Goal: Information Seeking & Learning: Learn about a topic

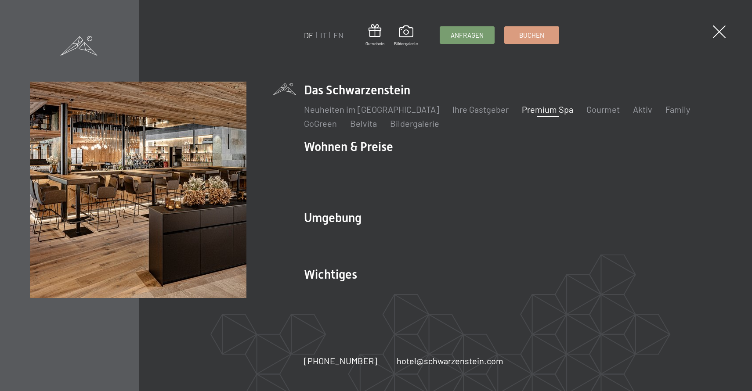
click at [524, 115] on link "Premium Spa" at bounding box center [547, 109] width 51 height 11
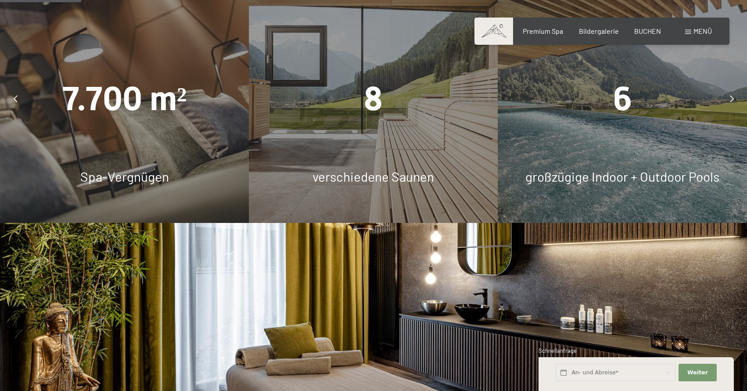
scroll to position [688, 0]
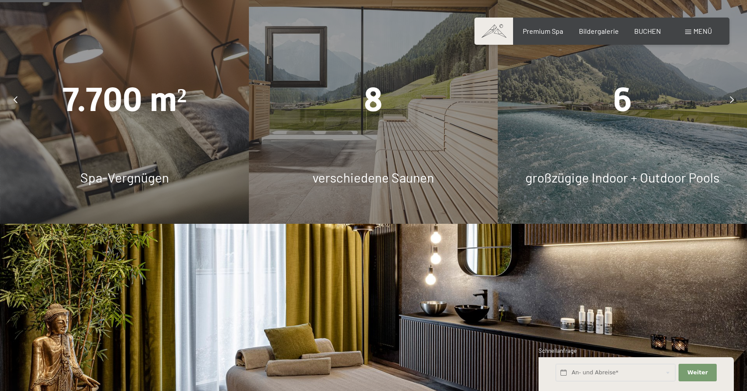
click at [578, 162] on div "6 großzügige Indoor + Outdoor Pools" at bounding box center [622, 99] width 249 height 249
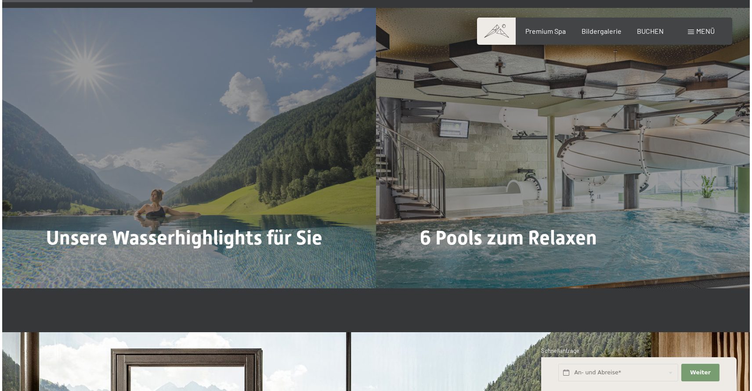
scroll to position [2124, 0]
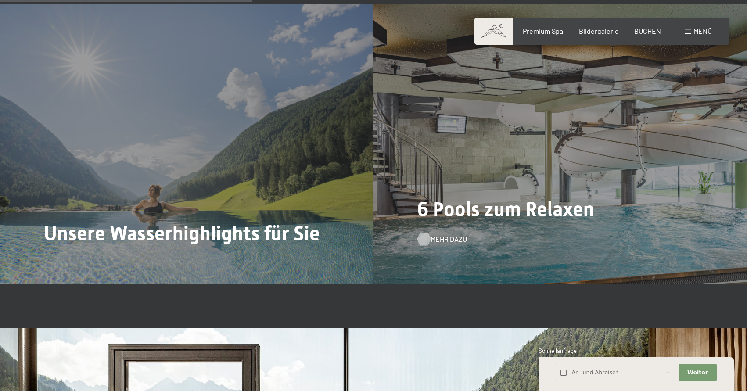
click at [440, 239] on span "Mehr dazu" at bounding box center [449, 239] width 36 height 10
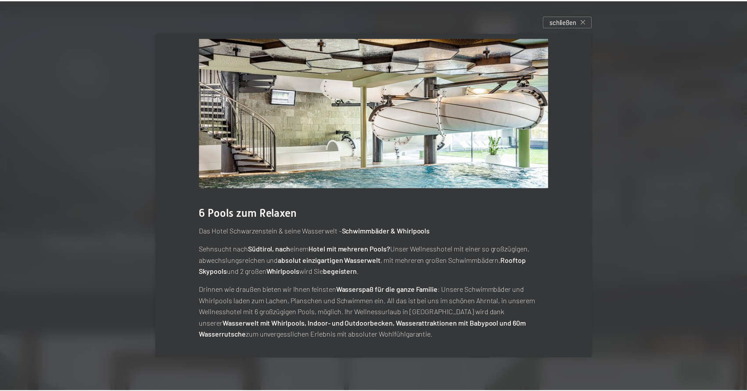
scroll to position [14, 0]
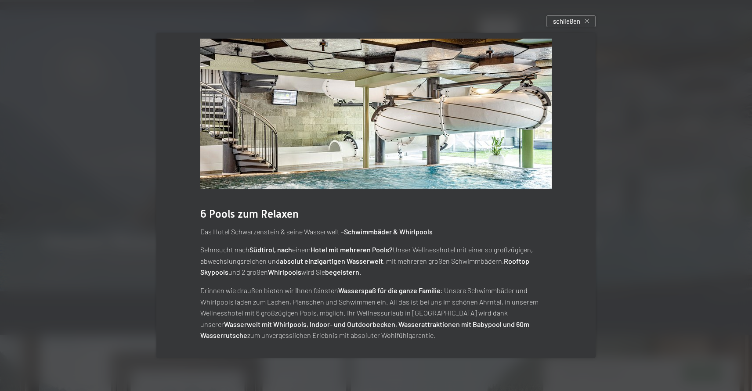
click at [140, 218] on div at bounding box center [376, 195] width 752 height 391
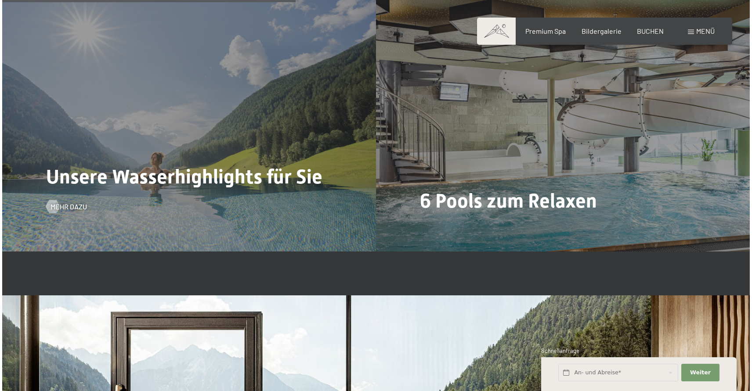
scroll to position [2159, 0]
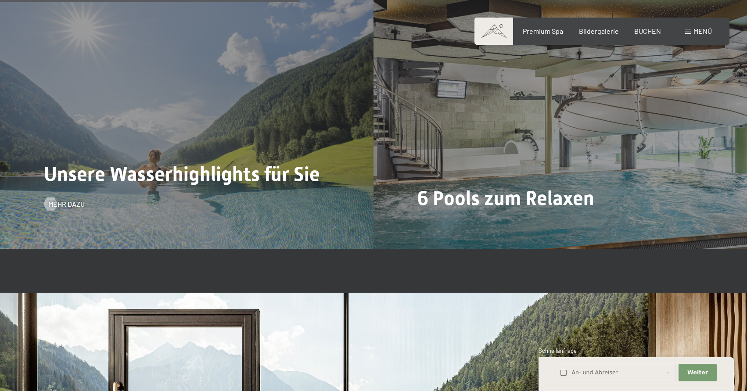
click at [187, 209] on div "Unsere Wasserhighlights für Sie Mehr dazu" at bounding box center [187, 108] width 374 height 280
click at [76, 203] on span "Mehr dazu" at bounding box center [75, 204] width 36 height 10
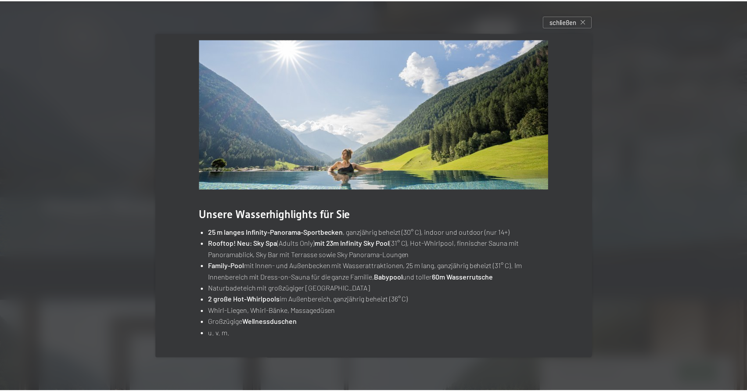
scroll to position [13, 0]
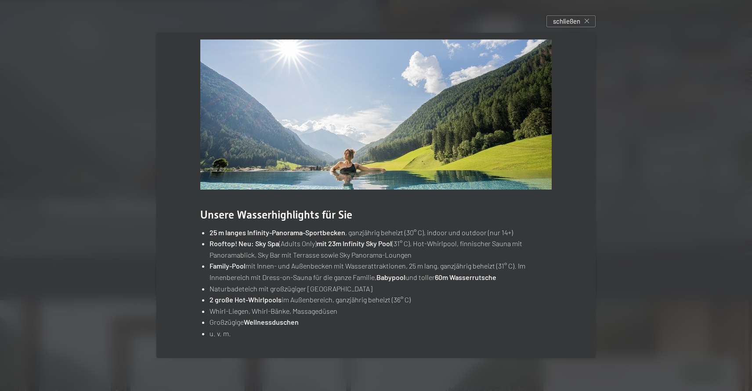
click at [664, 223] on div at bounding box center [376, 195] width 752 height 391
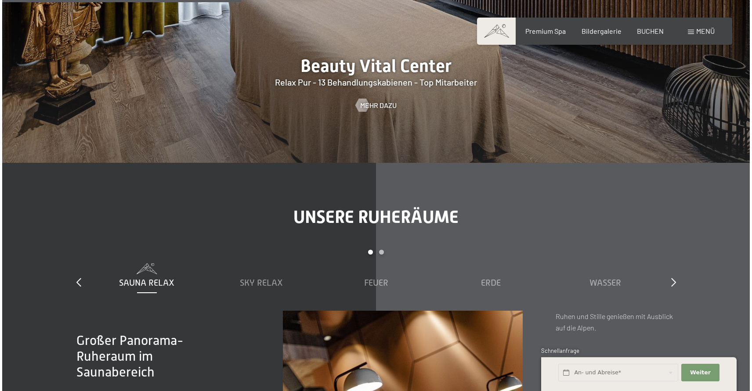
scroll to position [711, 0]
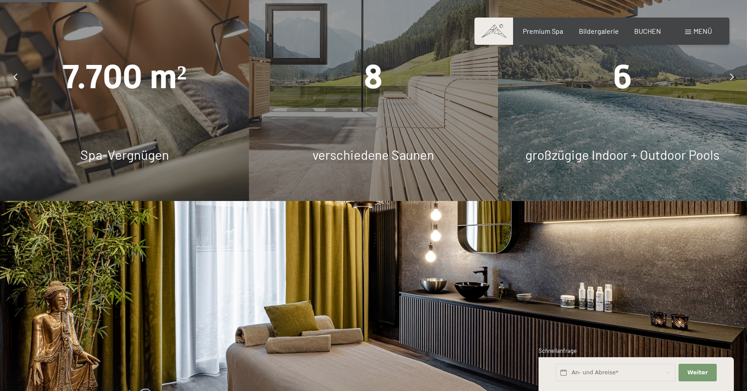
click at [694, 29] on span "Menü" at bounding box center [703, 31] width 18 height 8
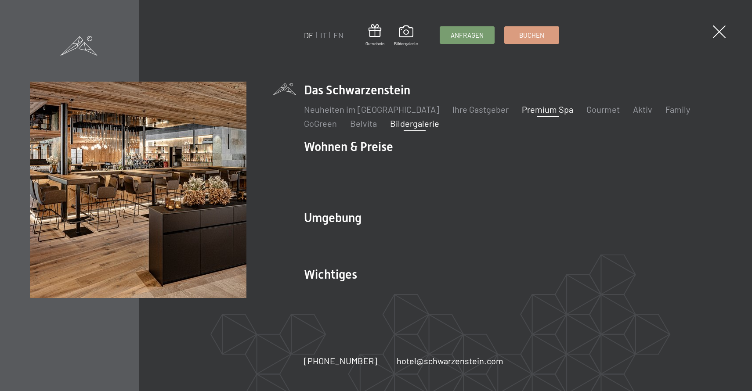
click at [415, 128] on link "Bildergalerie" at bounding box center [414, 123] width 49 height 11
